Goal: Information Seeking & Learning: Learn about a topic

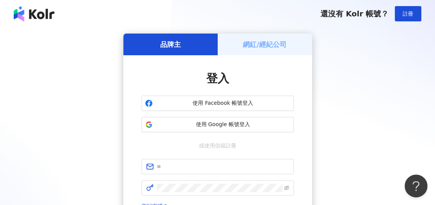
click at [401, 79] on div "品牌主 網紅/經紀公司 登入 使用 Facebook 帳號登入 使用 Google 帳號登入 或使用信箱註冊 忘記密碼？ 登入 還沒有 Kolr 帳號？ 立即…" at bounding box center [217, 150] width 417 height 235
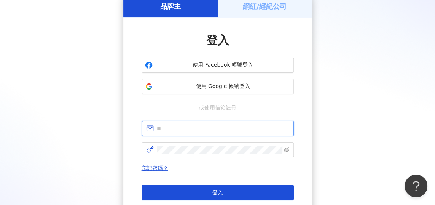
click at [196, 131] on input "text" at bounding box center [223, 128] width 132 height 8
type input "**********"
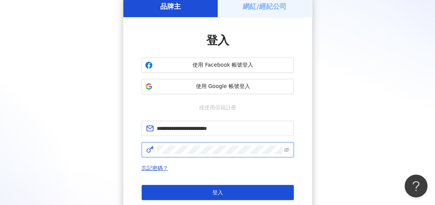
click button "登入" at bounding box center [218, 192] width 152 height 15
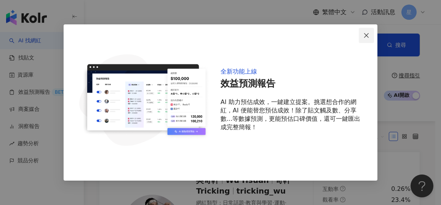
click at [365, 36] on icon "close" at bounding box center [366, 35] width 6 height 6
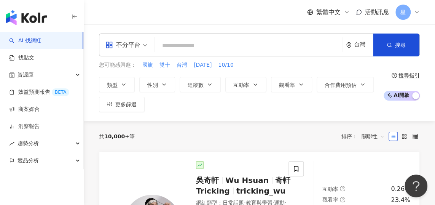
click at [196, 44] on input "search" at bounding box center [249, 45] width 182 height 14
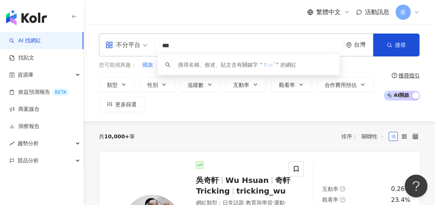
type input "*"
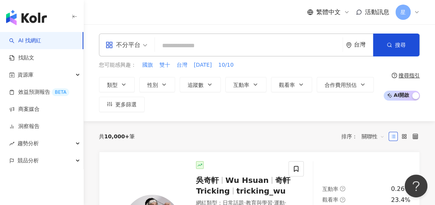
type input "*"
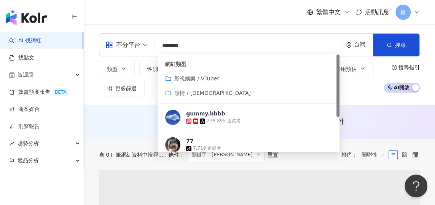
type input "*******"
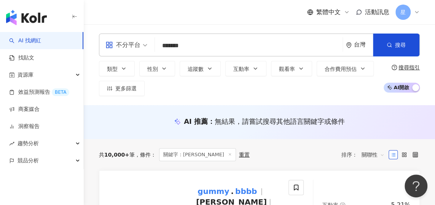
click at [390, 103] on div "不分平台 ******* 台灣 搜尋 customizedTag 網紅類型 影視娛樂 / VTuber 感情 / [DEMOGRAPHIC_DATA] gum…" at bounding box center [259, 64] width 351 height 81
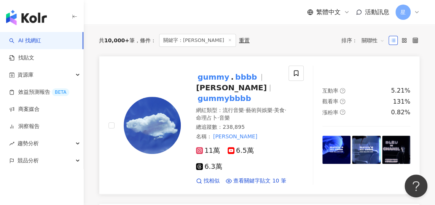
click at [224, 92] on mark "gummybbbb" at bounding box center [224, 98] width 57 height 12
click at [209, 177] on span "找相似" at bounding box center [212, 181] width 16 height 8
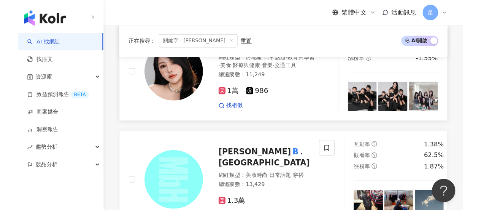
scroll to position [1294, 0]
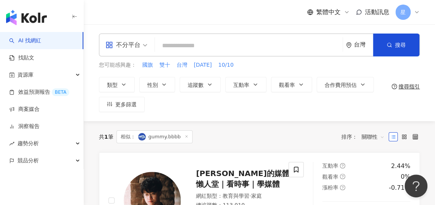
drag, startPoint x: 395, startPoint y: 99, endPoint x: 354, endPoint y: 116, distance: 44.2
click at [395, 99] on div "您可能感興趣： 國旗 雙十 台灣 國慶日 10/10 類型 性別 追蹤數 互動率 觀看率 合作費用預估 更多篩選 搜尋指引" at bounding box center [259, 86] width 321 height 51
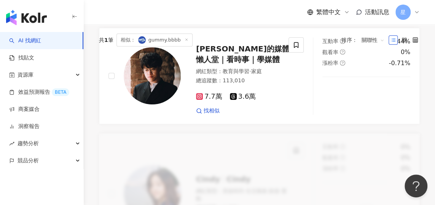
scroll to position [76, 0]
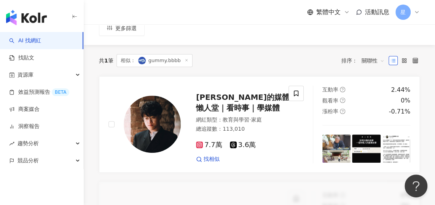
click at [41, 41] on link "AI 找網紅" at bounding box center [25, 41] width 32 height 8
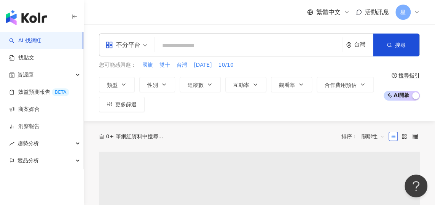
click at [182, 44] on input "search" at bounding box center [249, 45] width 182 height 14
click at [145, 47] on span "不分平台" at bounding box center [126, 45] width 42 height 12
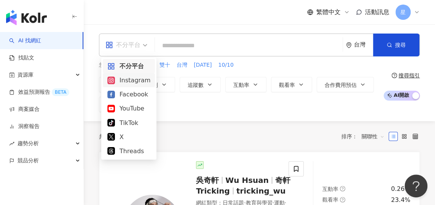
click at [136, 86] on div "Instagram" at bounding box center [129, 80] width 52 height 14
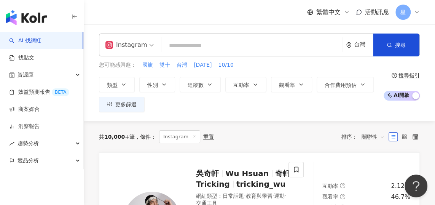
click at [228, 47] on input "search" at bounding box center [251, 45] width 175 height 14
